Goal: Information Seeking & Learning: Learn about a topic

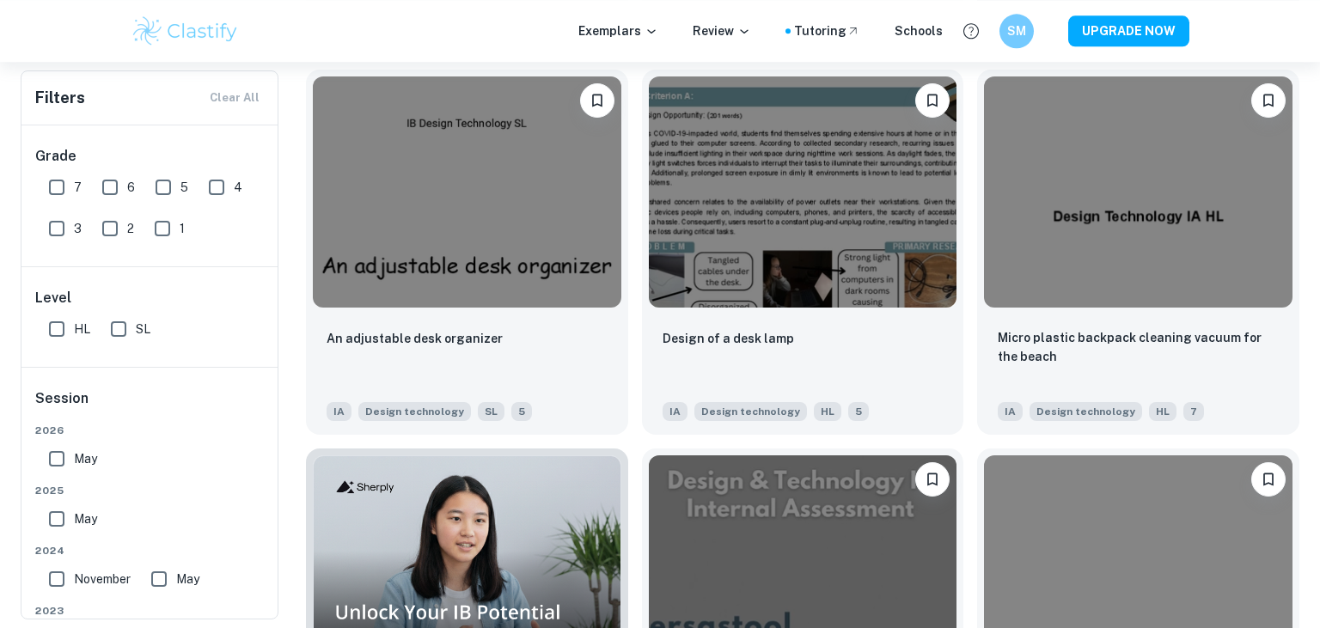
scroll to position [760, 0]
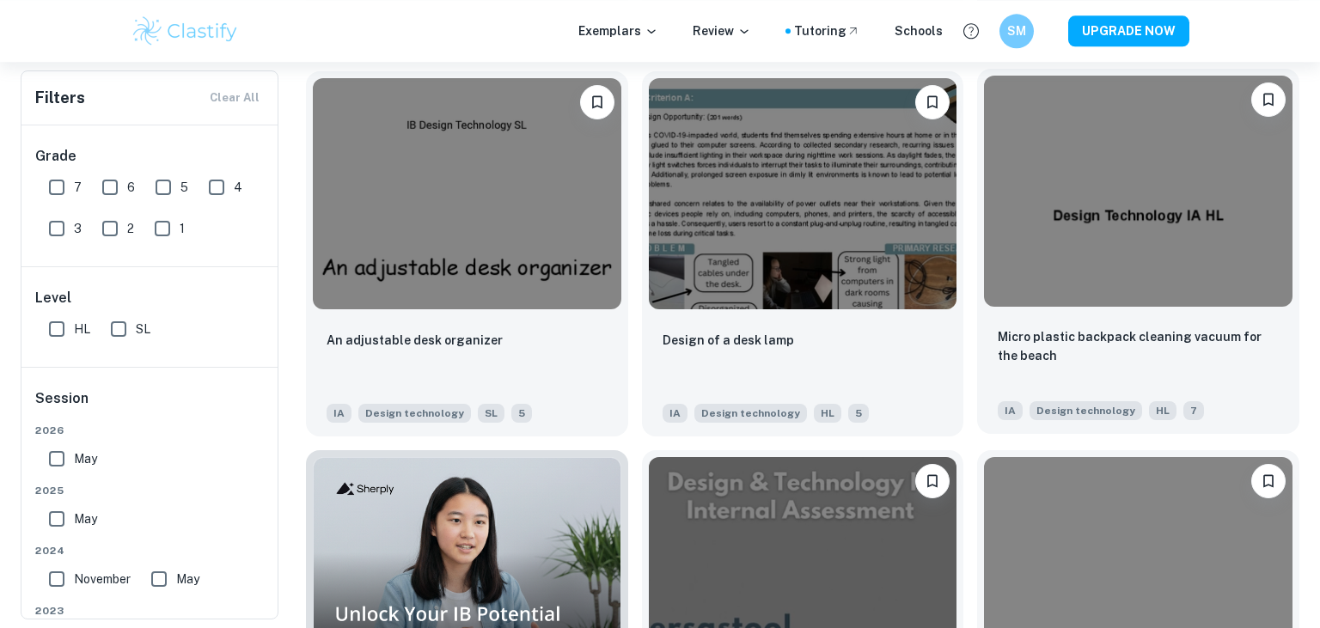
click at [1213, 250] on img at bounding box center [1138, 191] width 308 height 231
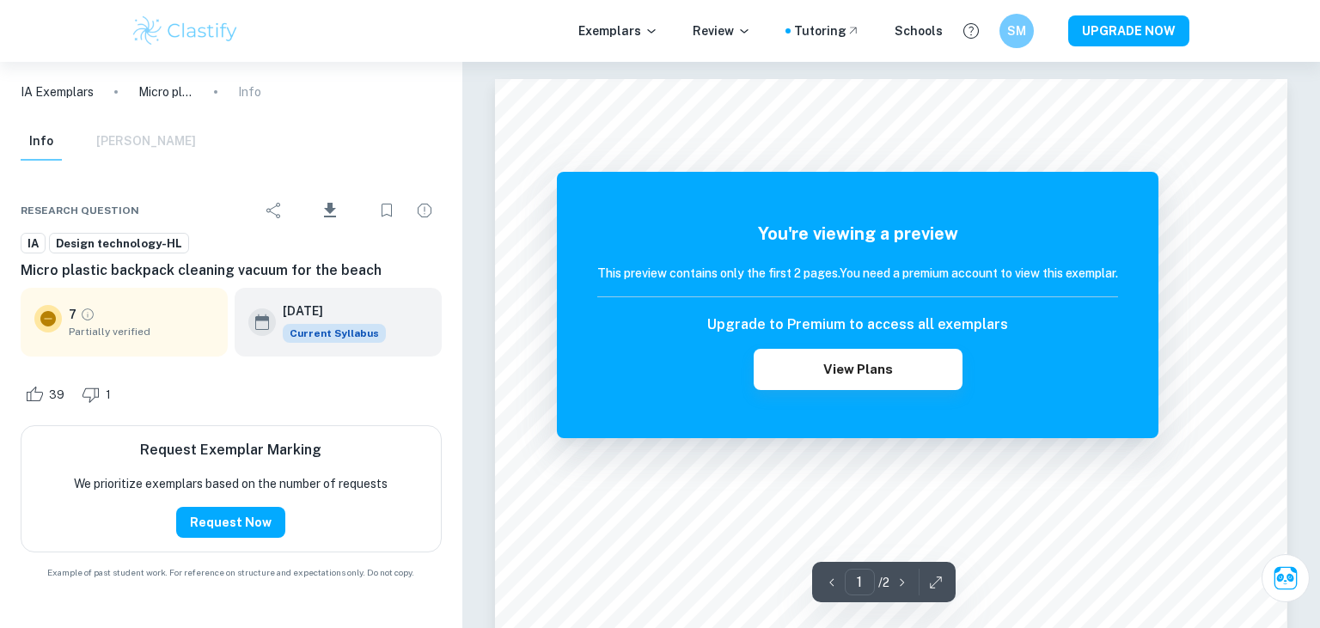
drag, startPoint x: 841, startPoint y: 275, endPoint x: 899, endPoint y: -73, distance: 352.7
click at [899, 172] on div "You're viewing a preview This preview contains only the first 2 pages. You need…" at bounding box center [857, 305] width 601 height 266
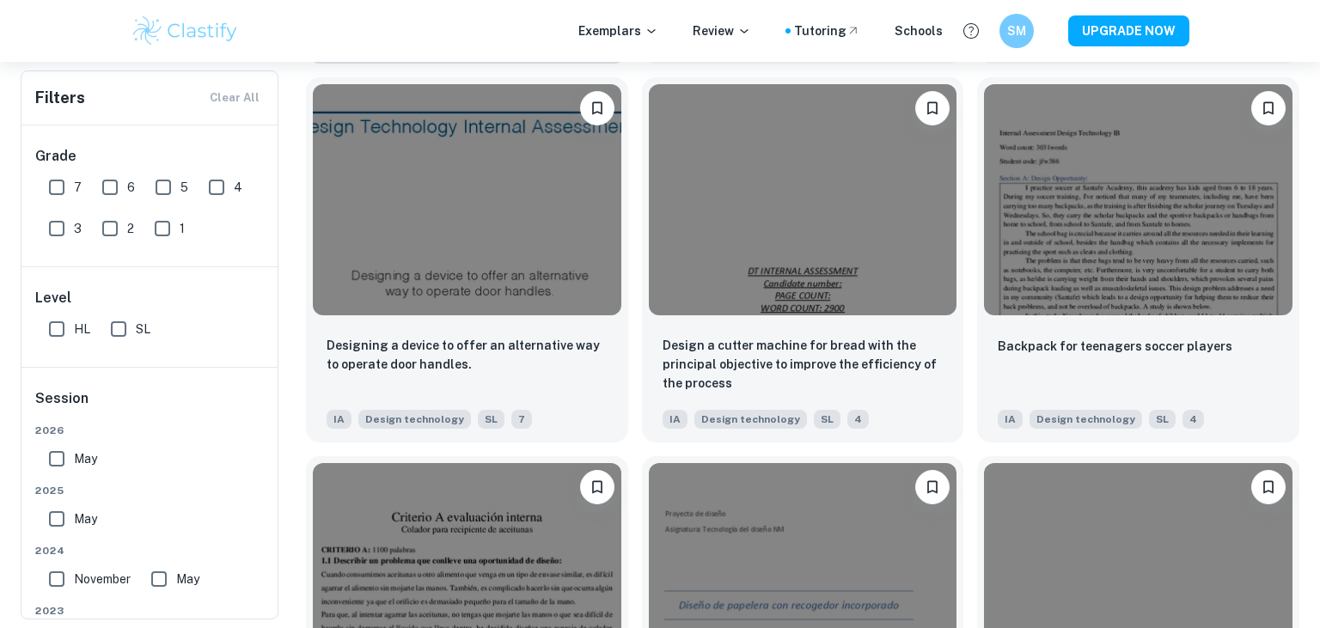
scroll to position [1503, 0]
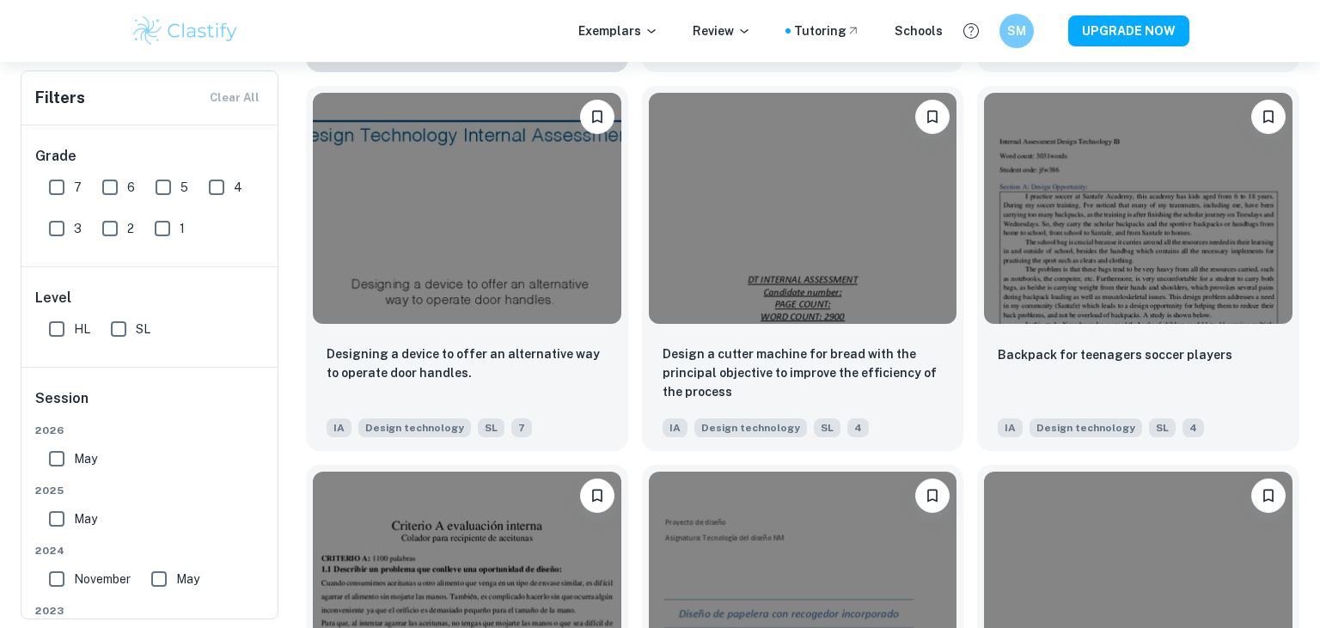
click at [504, 306] on img at bounding box center [467, 208] width 308 height 231
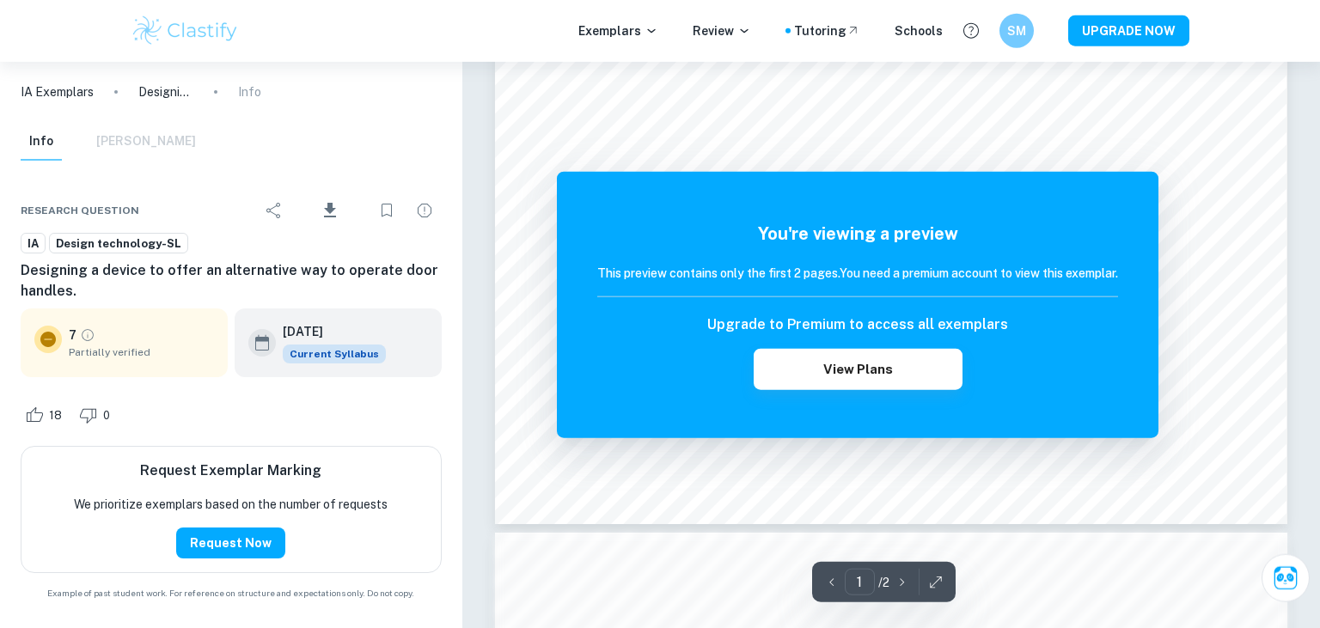
scroll to position [676, 0]
drag, startPoint x: 687, startPoint y: 372, endPoint x: 167, endPoint y: 32, distance: 622.0
click at [557, 172] on div "You're viewing a preview This preview contains only the first 2 pages. You need…" at bounding box center [857, 305] width 601 height 266
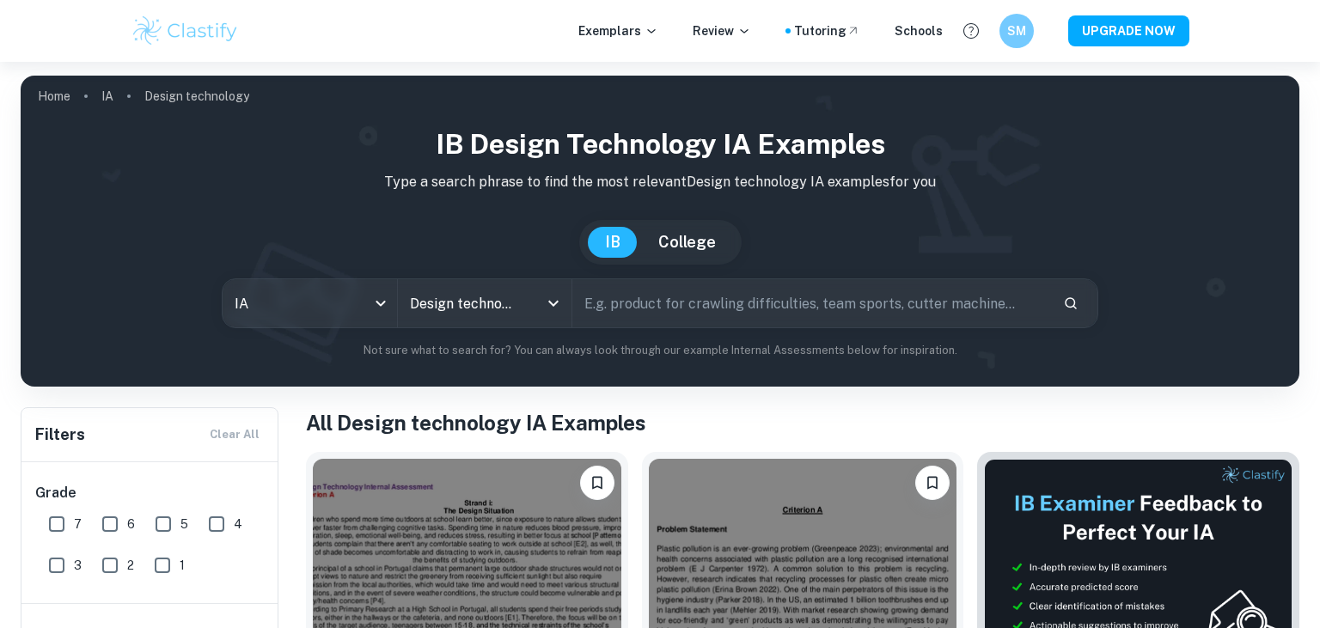
scroll to position [351, 0]
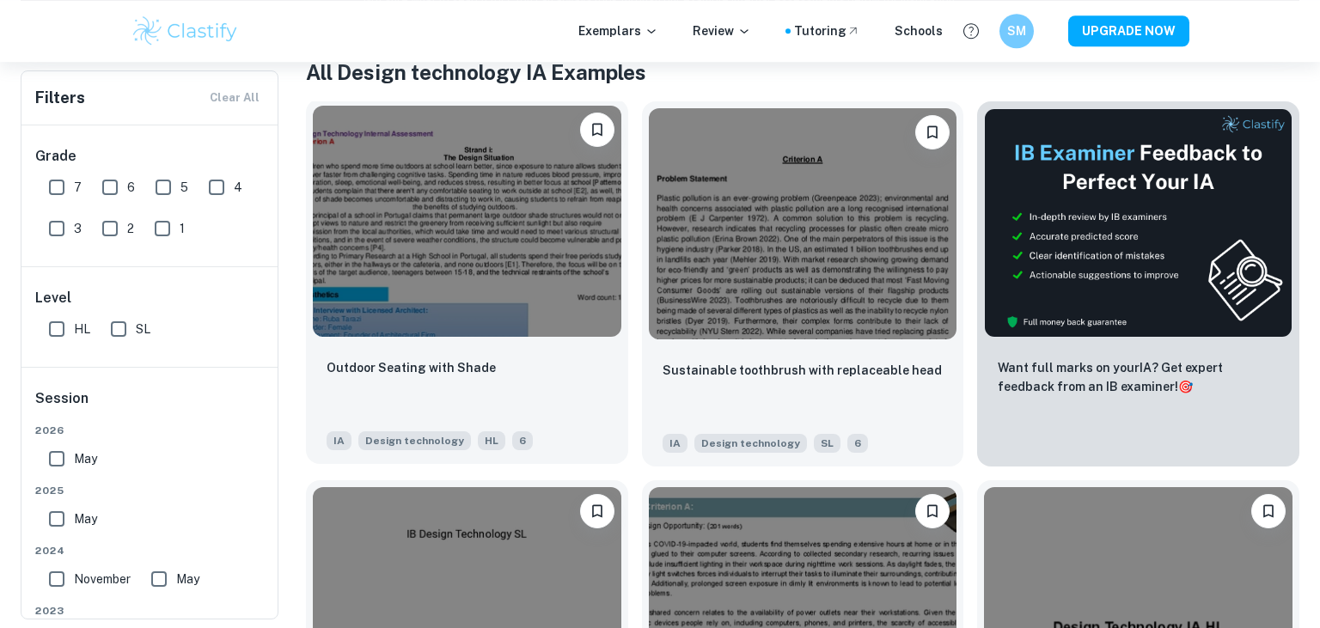
click at [560, 286] on img at bounding box center [467, 221] width 308 height 231
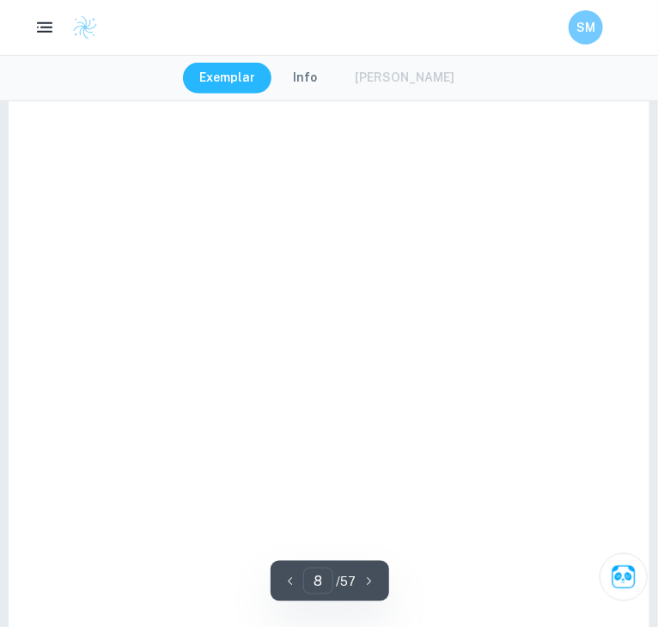
scroll to position [7028, 142]
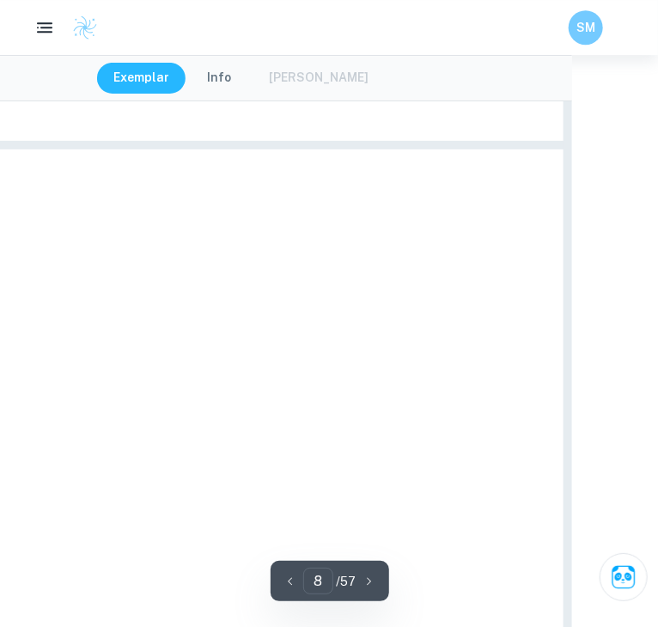
type input "7"
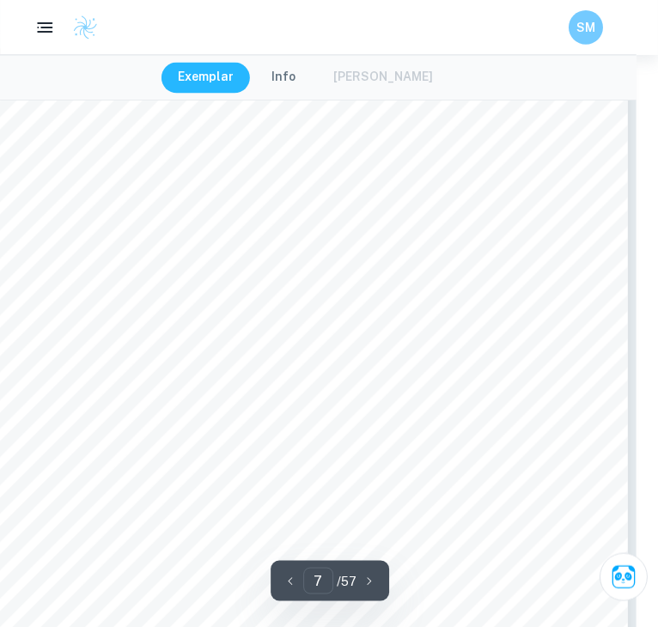
scroll to position [5801, 0]
